Goal: Task Accomplishment & Management: Complete application form

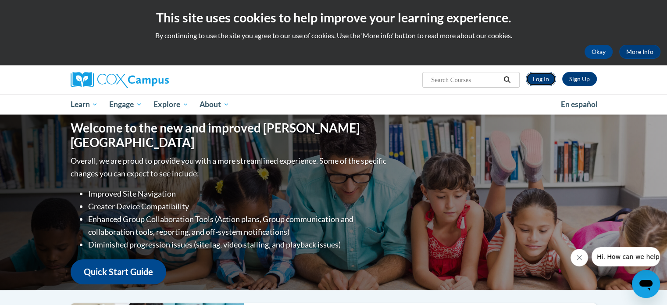
click at [542, 80] on link "Log In" at bounding box center [541, 79] width 30 height 14
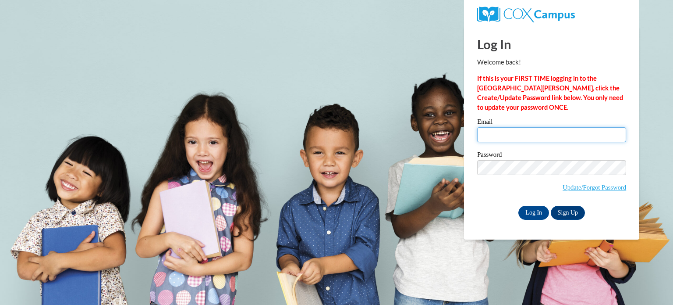
click at [520, 129] on input "Email" at bounding box center [551, 134] width 149 height 15
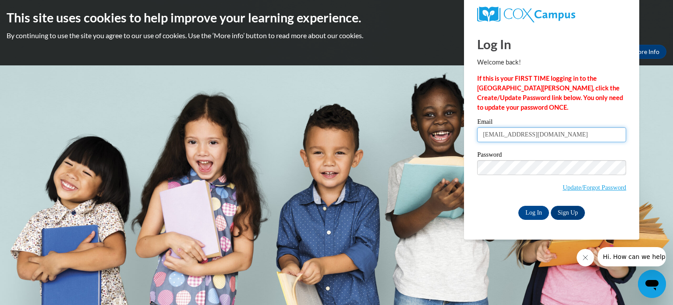
type input "[EMAIL_ADDRESS][DOMAIN_NAME]"
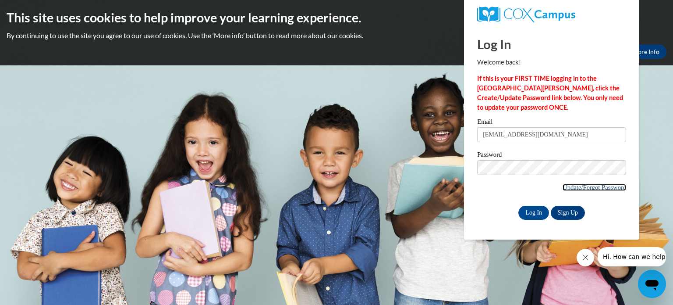
click at [591, 184] on link "Update/Forgot Password" at bounding box center [595, 187] width 64 height 7
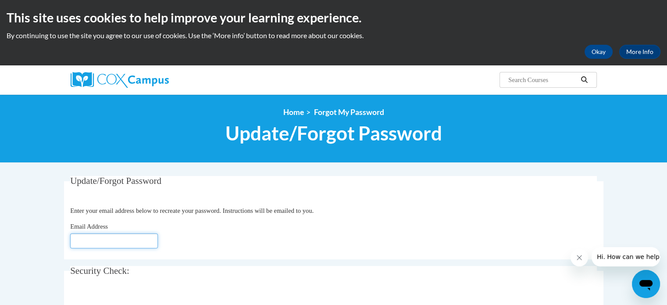
click at [84, 240] on input "Email Address" at bounding box center [114, 240] width 88 height 15
type input "[EMAIL_ADDRESS][DOMAIN_NAME]"
click at [450, 69] on div "Search Search..." at bounding box center [423, 76] width 359 height 22
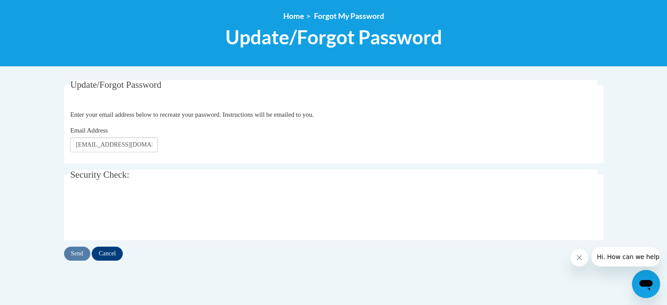
scroll to position [112, 0]
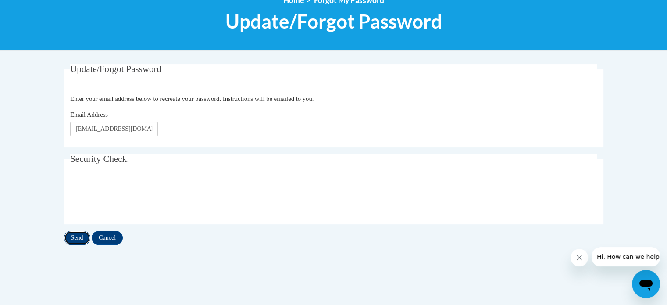
click at [78, 238] on input "Send" at bounding box center [77, 238] width 26 height 14
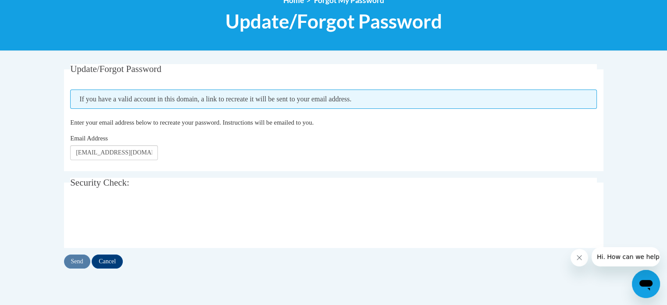
scroll to position [114, 0]
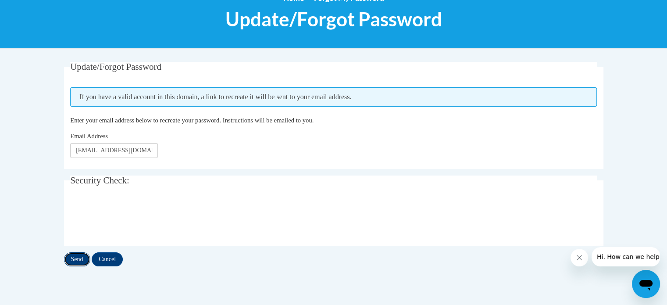
click at [81, 259] on input "Send" at bounding box center [77, 259] width 26 height 14
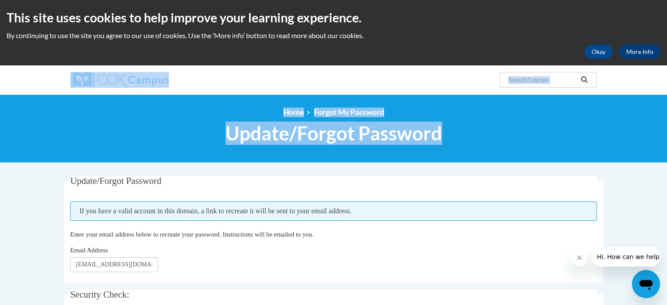
drag, startPoint x: 665, startPoint y: 60, endPoint x: 669, endPoint y: 157, distance: 97.8
click at [666, 157] on html "This site uses cookies to help improve your learning experience. By continuing …" at bounding box center [333, 152] width 667 height 305
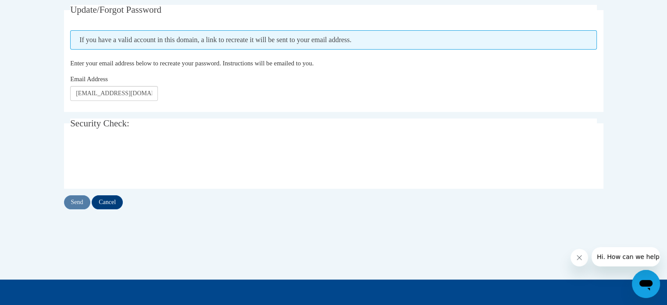
scroll to position [181, 0]
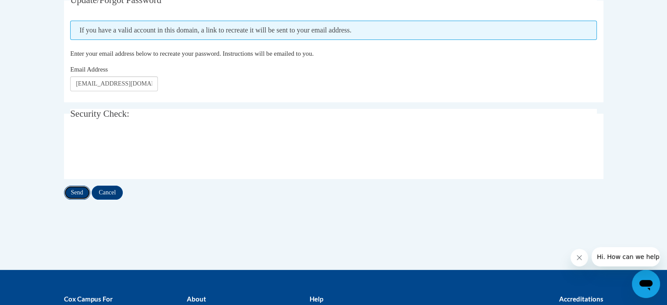
click at [75, 193] on input "Send" at bounding box center [77, 192] width 26 height 14
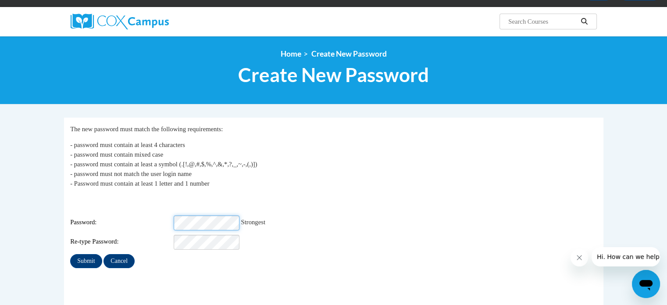
scroll to position [62, 0]
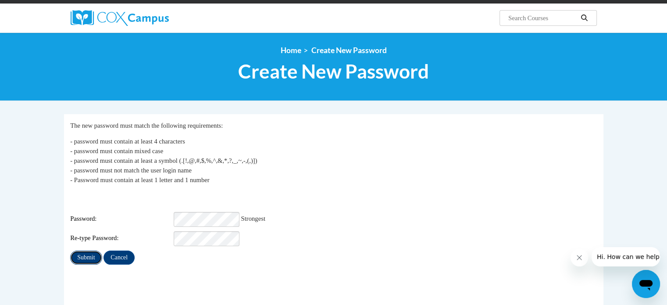
click at [87, 250] on input "Submit" at bounding box center [86, 257] width 32 height 14
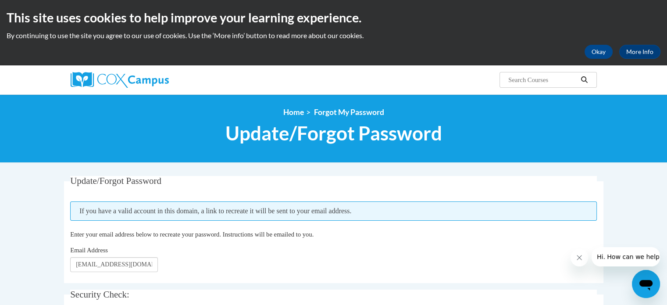
click at [661, 83] on div "Search Search..." at bounding box center [333, 79] width 667 height 29
click at [601, 52] on button "Okay" at bounding box center [598, 52] width 28 height 14
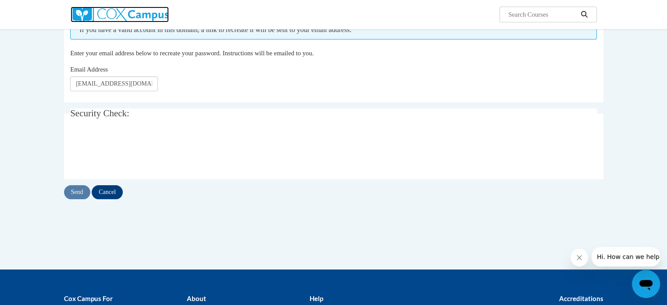
click at [120, 15] on img at bounding box center [120, 15] width 98 height 16
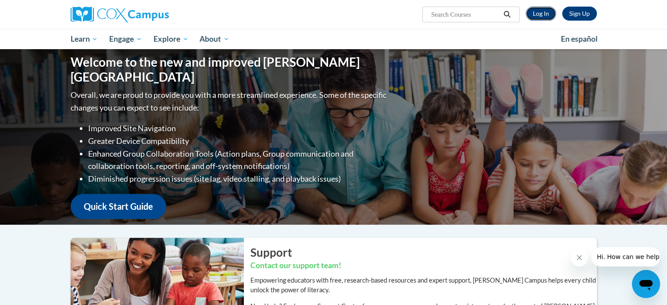
click at [539, 15] on link "Log In" at bounding box center [541, 14] width 30 height 14
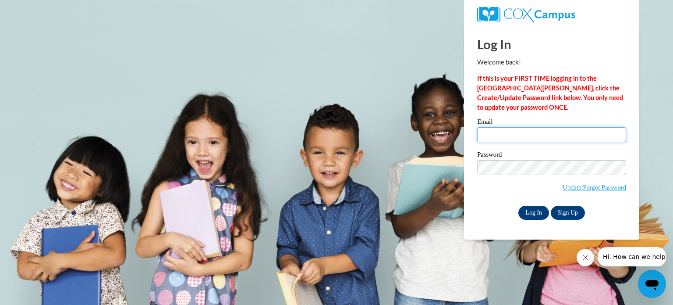
type input "pmeadows@wpcschools.org"
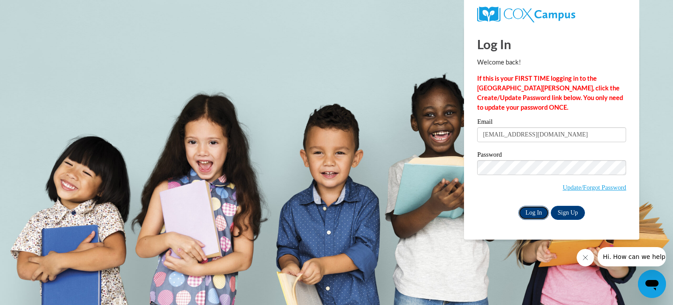
click at [536, 210] on input "Log In" at bounding box center [534, 213] width 31 height 14
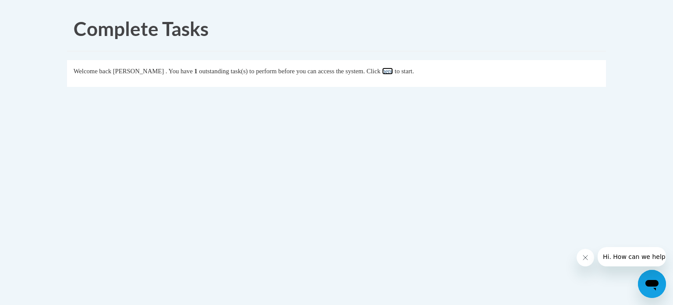
click at [393, 72] on link "here" at bounding box center [387, 71] width 11 height 7
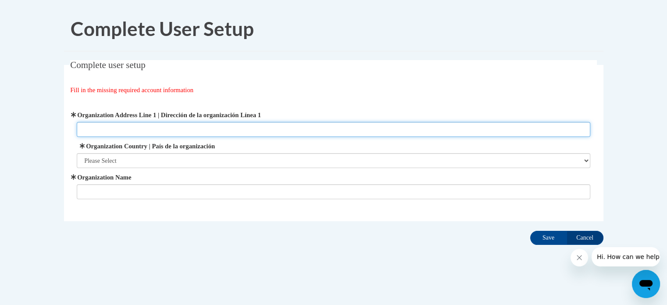
click at [121, 127] on input "Organization Address Line 1 | Dirección de la organización Línea 1" at bounding box center [333, 129] width 513 height 15
type input "[STREET_ADDRESS]"
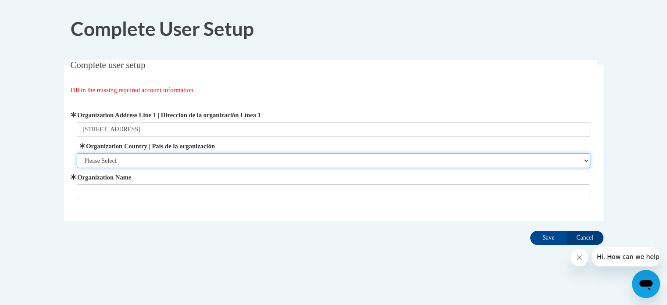
click at [129, 157] on select "Please Select [GEOGRAPHIC_DATA] | [GEOGRAPHIC_DATA] Outside of [GEOGRAPHIC_DATA…" at bounding box center [333, 160] width 513 height 15
select select "ad49bcad-a171-4b2e-b99c-48b446064914"
click at [77, 153] on select "Please Select [GEOGRAPHIC_DATA] | [GEOGRAPHIC_DATA] Outside of [GEOGRAPHIC_DATA…" at bounding box center [333, 160] width 513 height 15
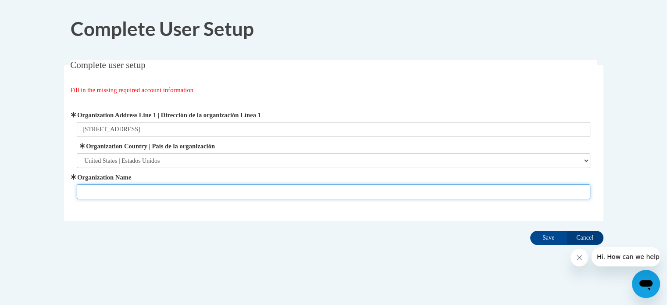
click at [108, 192] on input "Organization Name" at bounding box center [333, 191] width 513 height 15
type input "Central Elementary"
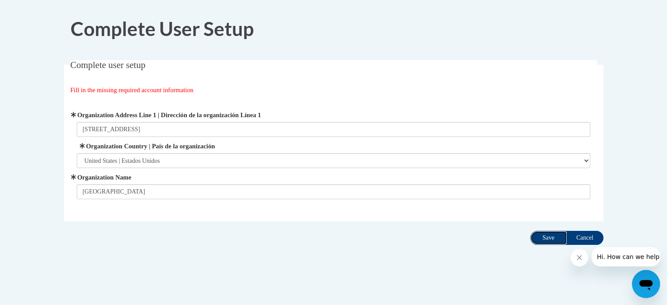
click at [545, 237] on input "Save" at bounding box center [548, 238] width 37 height 14
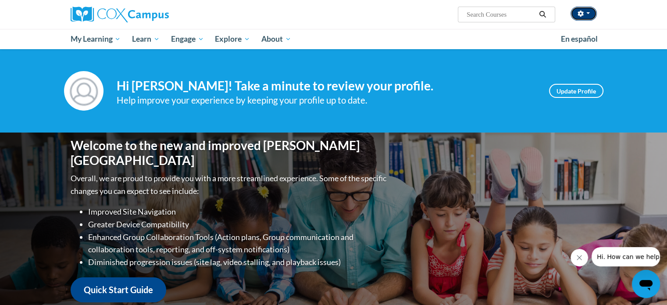
click at [589, 11] on button "button" at bounding box center [583, 14] width 26 height 14
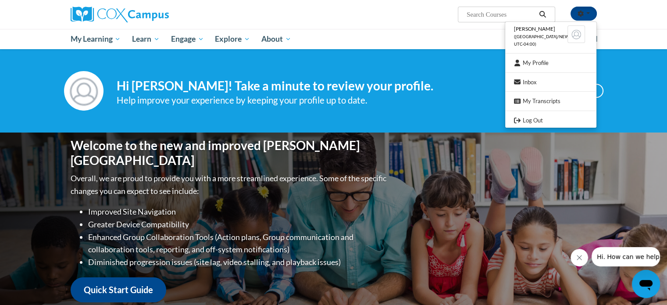
click at [665, 23] on div "Paula Meadows (America/New_York UTC-04:00) My Profile Inbox My Transcripts Log …" at bounding box center [333, 24] width 667 height 49
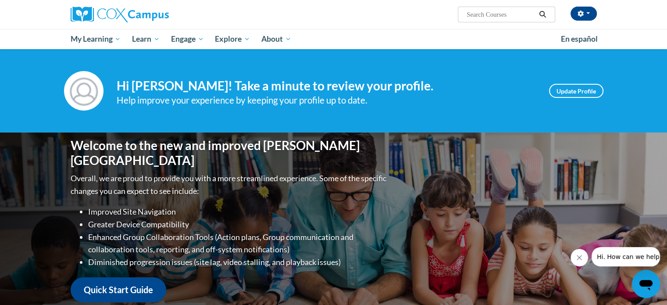
click at [541, 13] on icon "Search" at bounding box center [542, 14] width 8 height 7
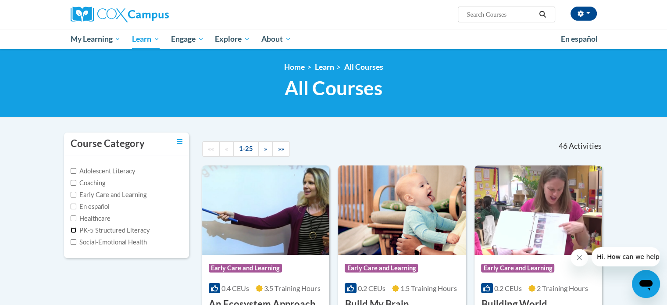
click at [71, 228] on input "PK-5 Structured Literacy" at bounding box center [74, 230] width 6 height 6
checkbox input "true"
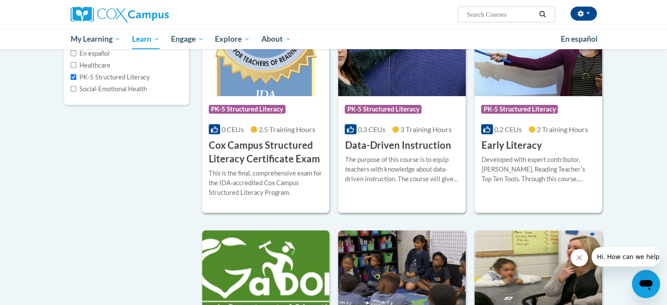
scroll to position [74, 0]
